Goal: Transaction & Acquisition: Purchase product/service

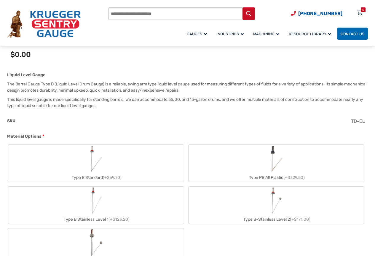
scroll to position [207, 0]
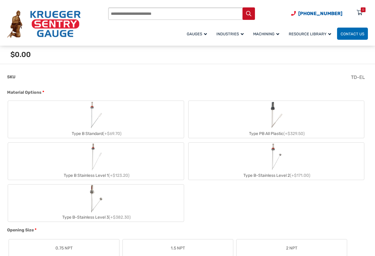
click at [259, 170] on label "Type B-Stainless Level 2 (+$171.00)" at bounding box center [276, 161] width 176 height 37
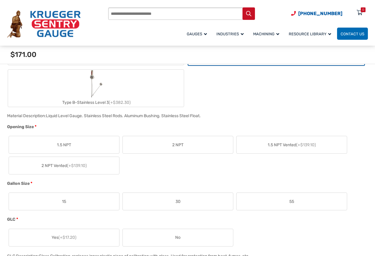
scroll to position [356, 0]
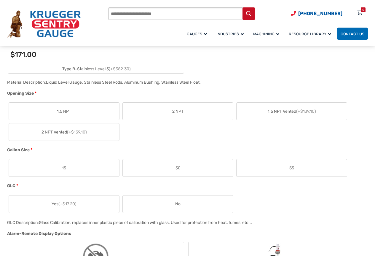
click at [299, 170] on label "55" at bounding box center [292, 167] width 110 height 17
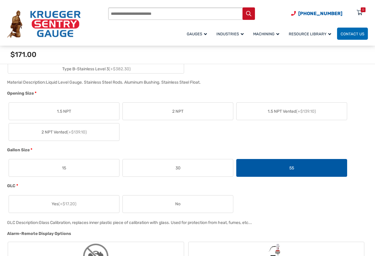
click at [298, 169] on label "55" at bounding box center [292, 167] width 110 height 17
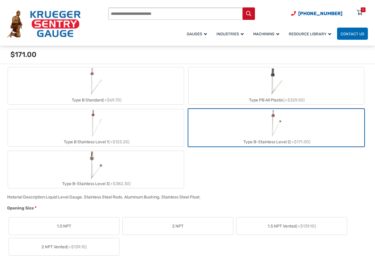
scroll to position [178, 0]
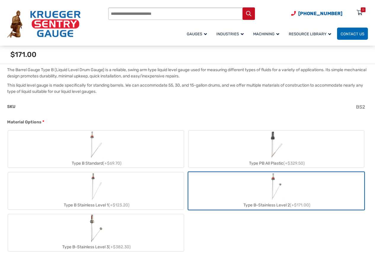
click at [281, 190] on img "Type B-Stainless Level 2" at bounding box center [276, 186] width 16 height 28
click at [275, 181] on img "Type B-Stainless Level 2" at bounding box center [276, 186] width 16 height 28
click at [275, 182] on img "Type B-Stainless Level 2" at bounding box center [276, 186] width 16 height 28
click at [28, 120] on span "Material Options" at bounding box center [24, 121] width 34 height 5
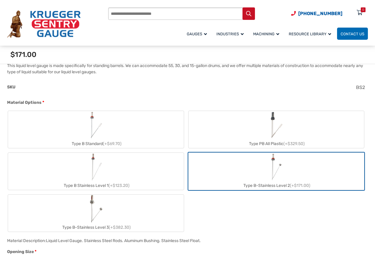
scroll to position [237, 0]
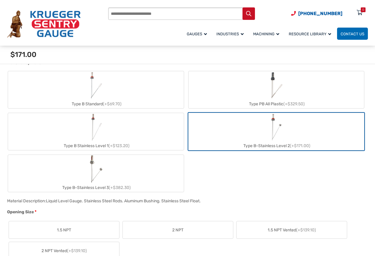
click at [110, 184] on div "Type B-Stainless Level 3 (+$382.30)" at bounding box center [96, 187] width 176 height 9
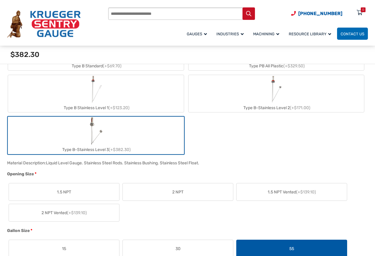
scroll to position [267, 0]
